Goal: Complete application form

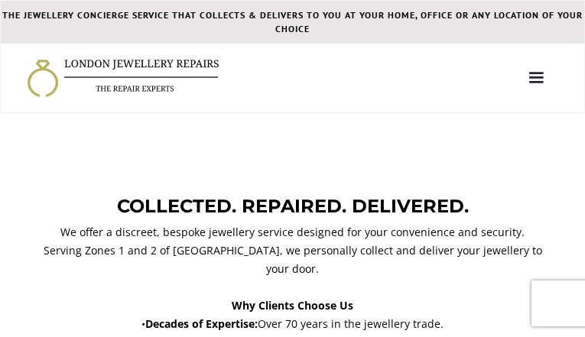
type input "SuDkPCydEWKpSc"
type input "6590612655"
type input "[EMAIL_ADDRESS][DOMAIN_NAME]"
type input "HuHTMJBO"
type input "zWOtufmv"
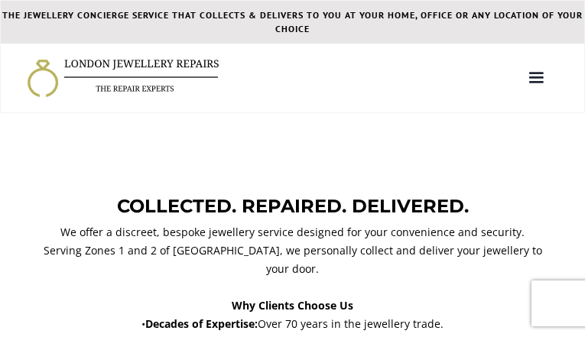
type input "bJoTwDKF"
type input "vmGyCaWXiiUGME"
select select "Other"
select select "Gold/platinum/no stones"
type input "TqMuMqJrT"
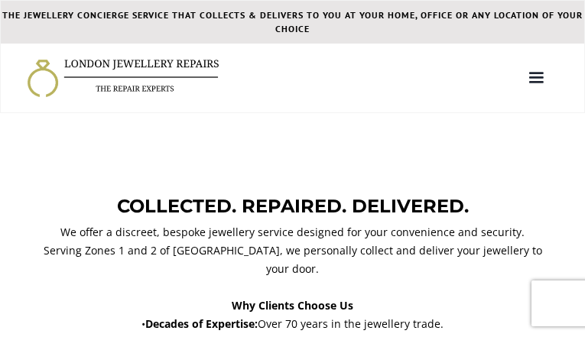
type input "5771758020"
type input "[EMAIL_ADDRESS][DOMAIN_NAME]"
type input "gqyuGVnzEyJcOXJ"
